Goal: Transaction & Acquisition: Purchase product/service

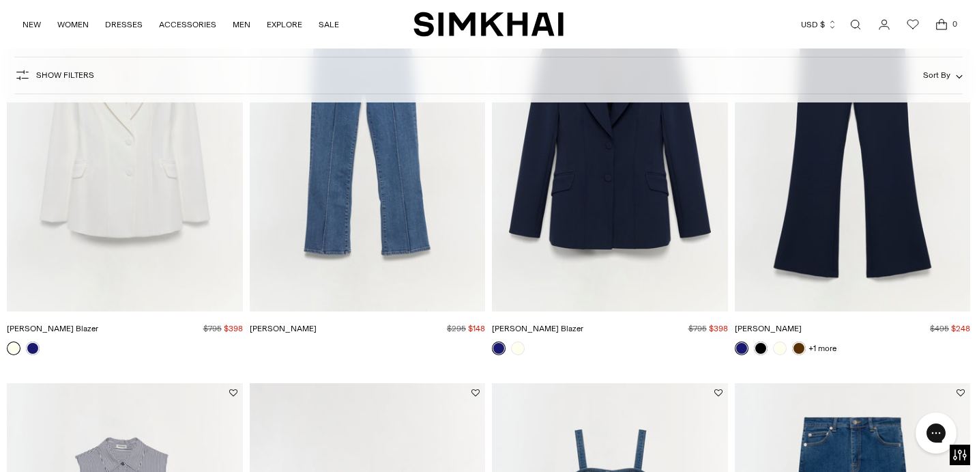
scroll to position [1918, 0]
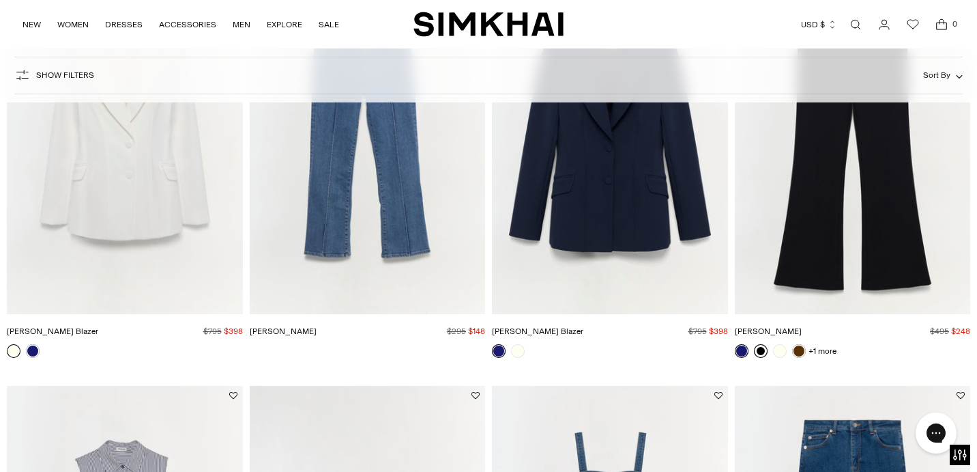
click at [759, 353] on link at bounding box center [761, 351] width 14 height 14
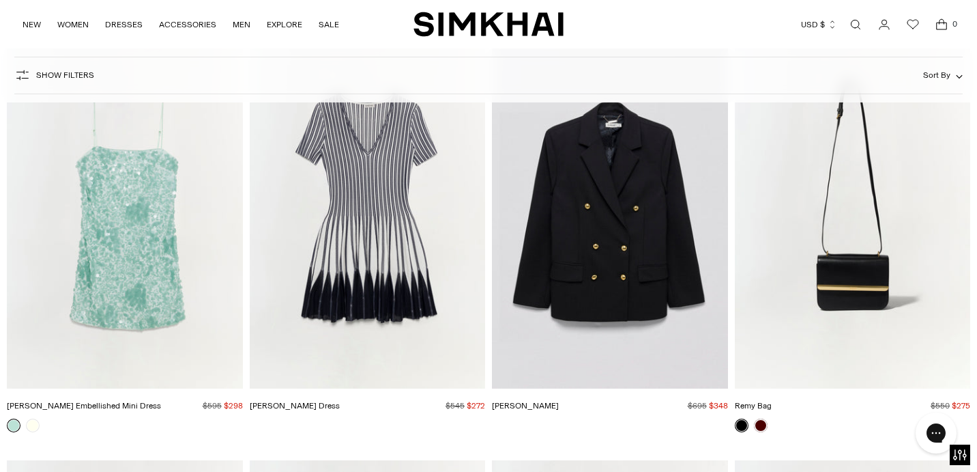
scroll to position [3100, 0]
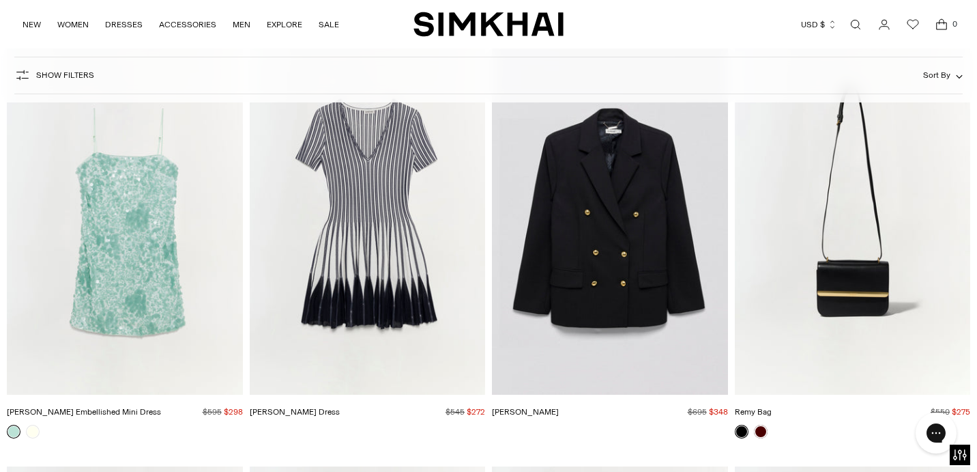
click at [0, 0] on img "Becky Blazer" at bounding box center [0, 0] width 0 height 0
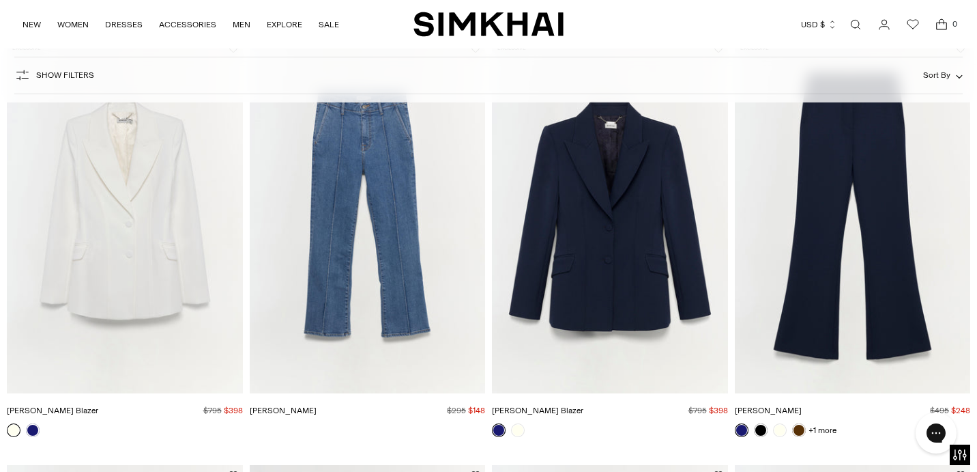
scroll to position [1839, 0]
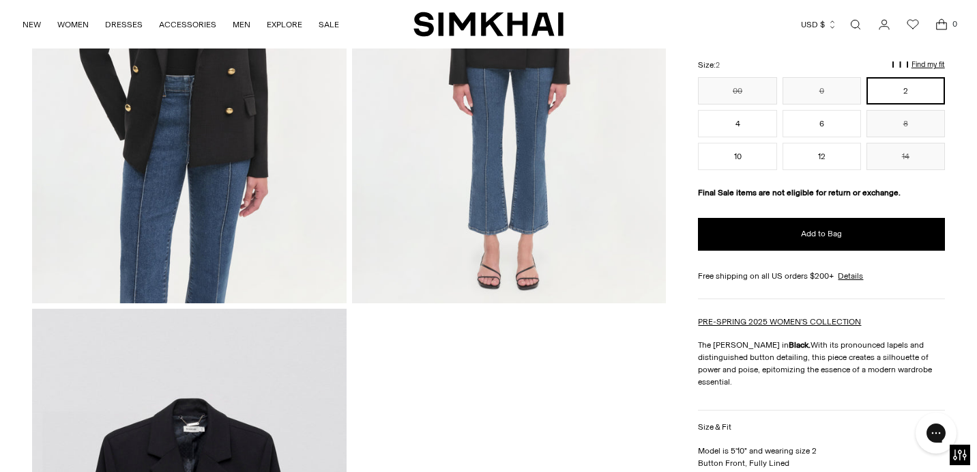
scroll to position [986, 0]
